Goal: Task Accomplishment & Management: Manage account settings

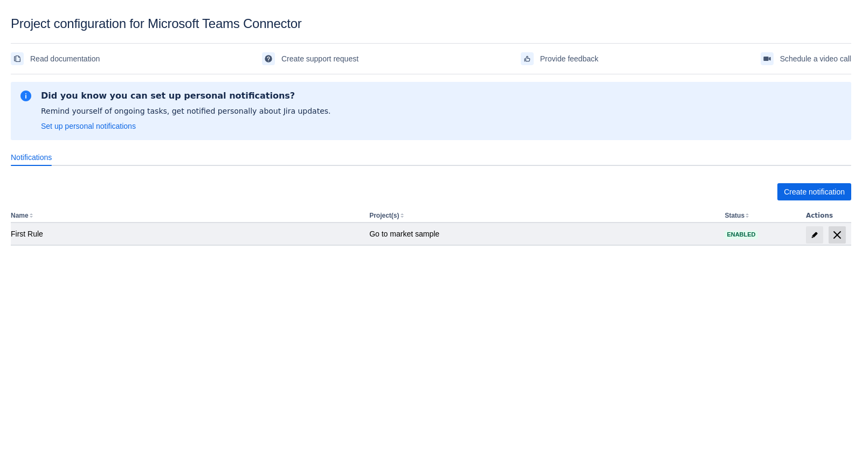
click at [840, 229] on span "delete" at bounding box center [837, 235] width 13 height 13
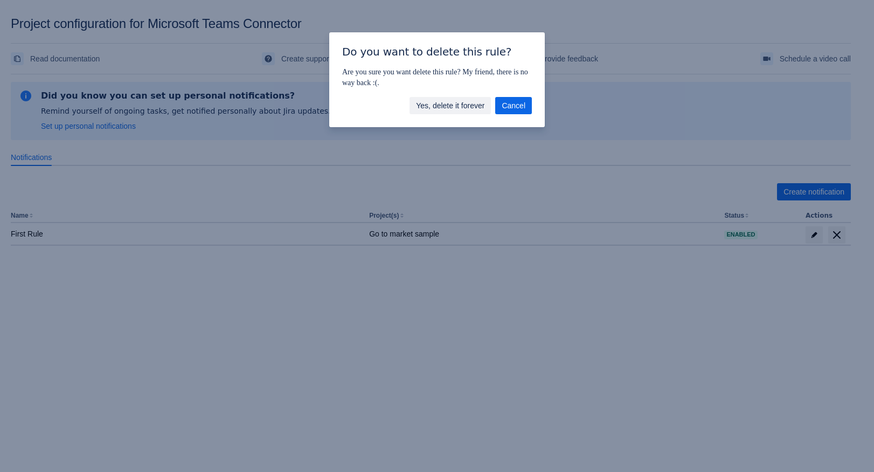
click at [429, 102] on span "Yes, delete it forever" at bounding box center [450, 105] width 68 height 17
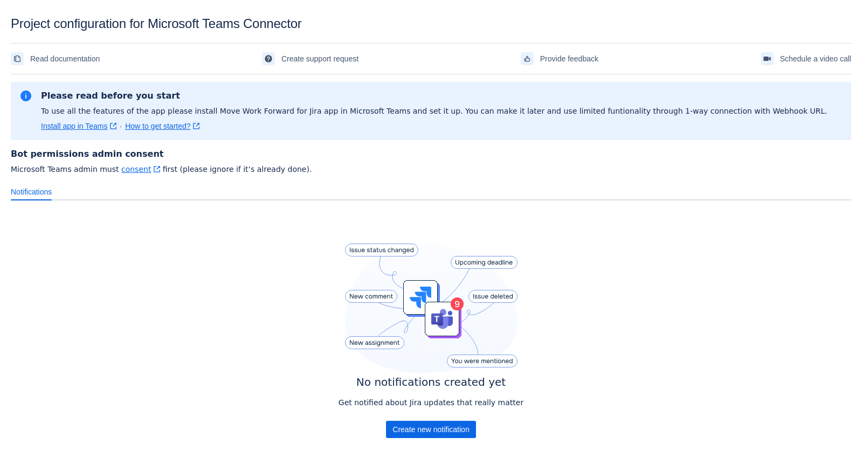
click at [452, 438] on div "No notifications created yet Get notified about Jira updates that really matter…" at bounding box center [430, 343] width 185 height 199
click at [452, 431] on span "Create new notification" at bounding box center [430, 429] width 77 height 17
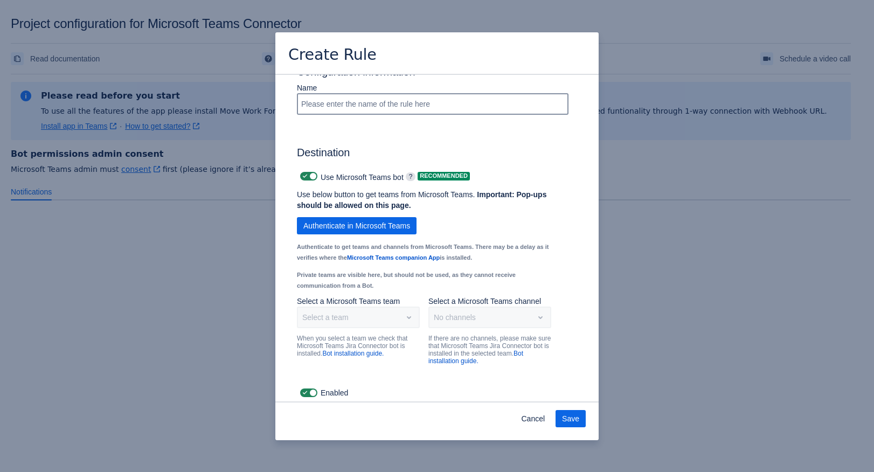
scroll to position [670, 0]
click at [531, 420] on span "Cancel" at bounding box center [533, 418] width 24 height 17
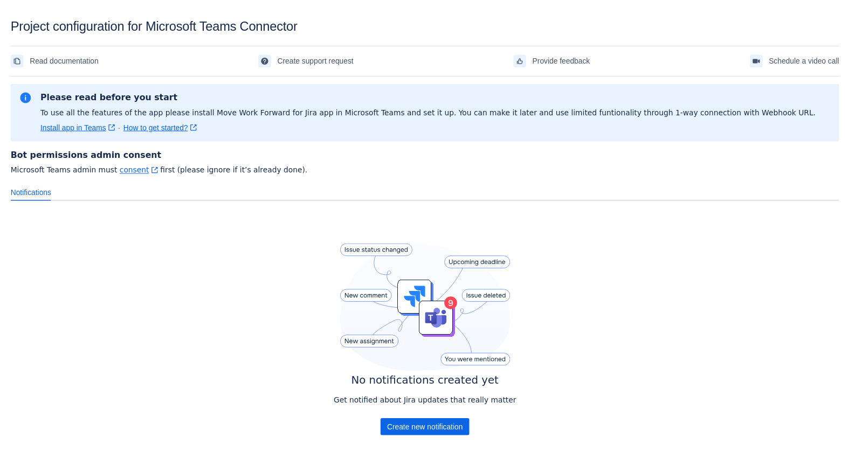
scroll to position [9, 0]
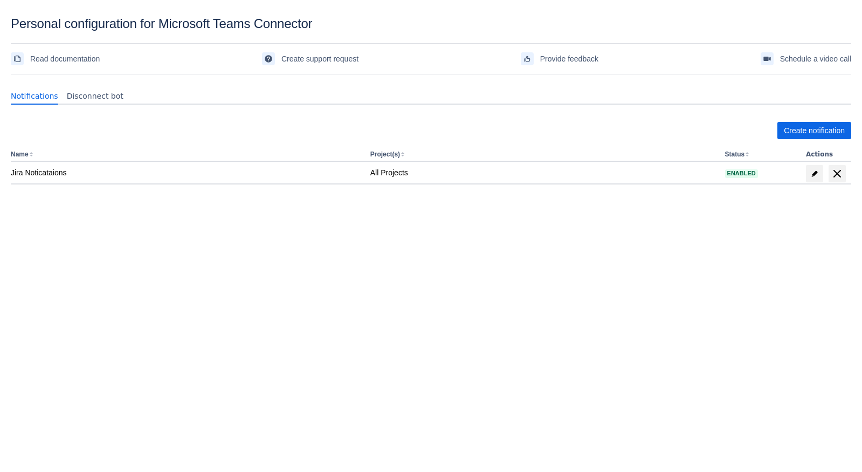
click at [602, 247] on div "Notifications Disconnect bot Create notification Name Project(s) Status Actions…" at bounding box center [431, 166] width 840 height 175
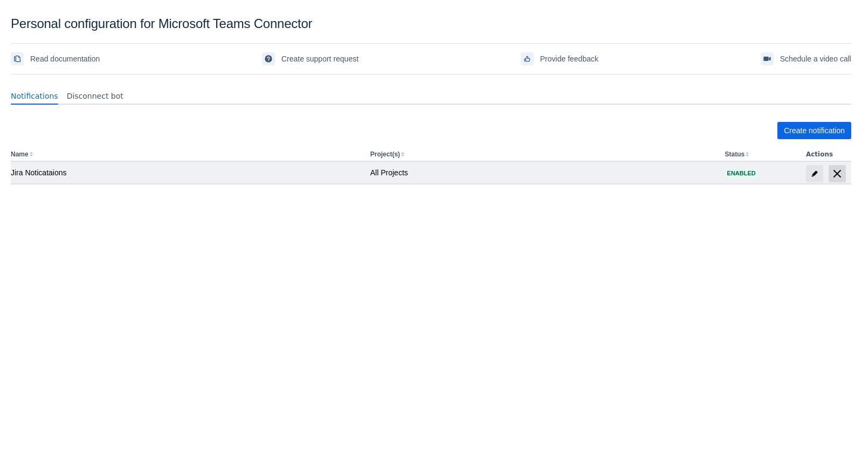
click at [839, 171] on span "delete" at bounding box center [837, 173] width 13 height 13
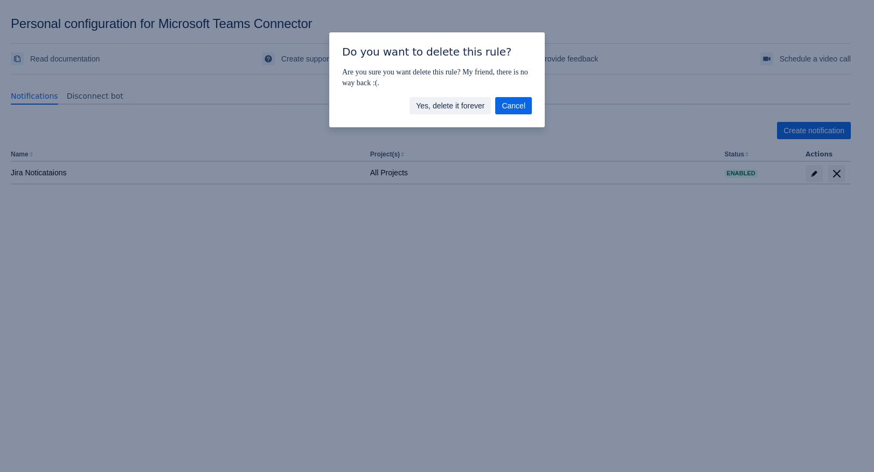
click at [468, 99] on span "Yes, delete it forever" at bounding box center [450, 105] width 68 height 17
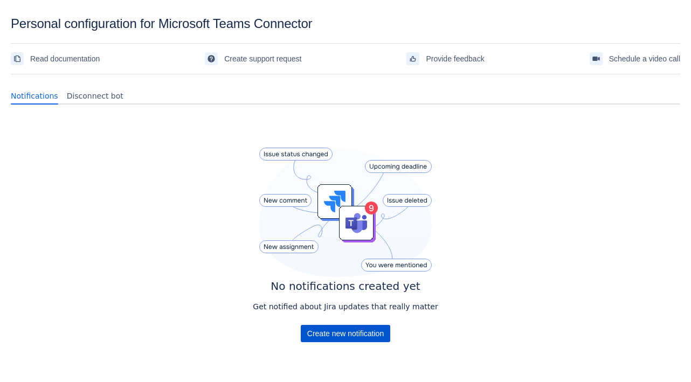
click at [328, 330] on span "Create new notification" at bounding box center [345, 333] width 77 height 17
